Goal: Task Accomplishment & Management: Use online tool/utility

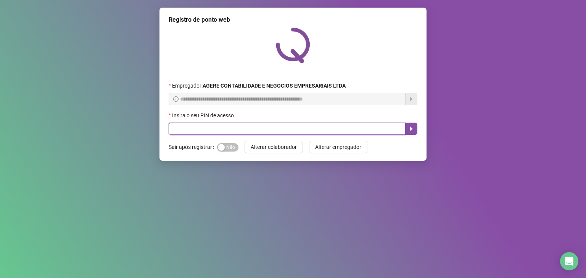
click at [262, 127] on input "text" at bounding box center [287, 129] width 237 height 12
type input "*****"
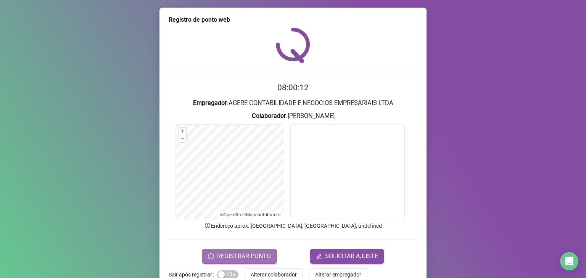
click at [249, 252] on span "REGISTRAR PONTO" at bounding box center [244, 256] width 54 height 9
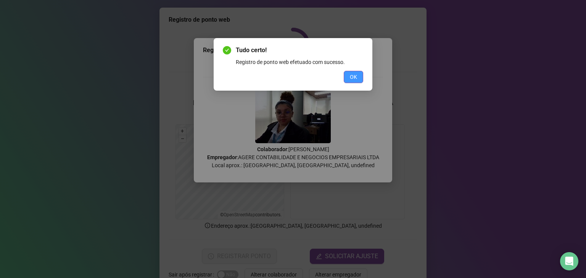
click at [357, 74] on span "OK" at bounding box center [353, 77] width 7 height 8
